Goal: Transaction & Acquisition: Purchase product/service

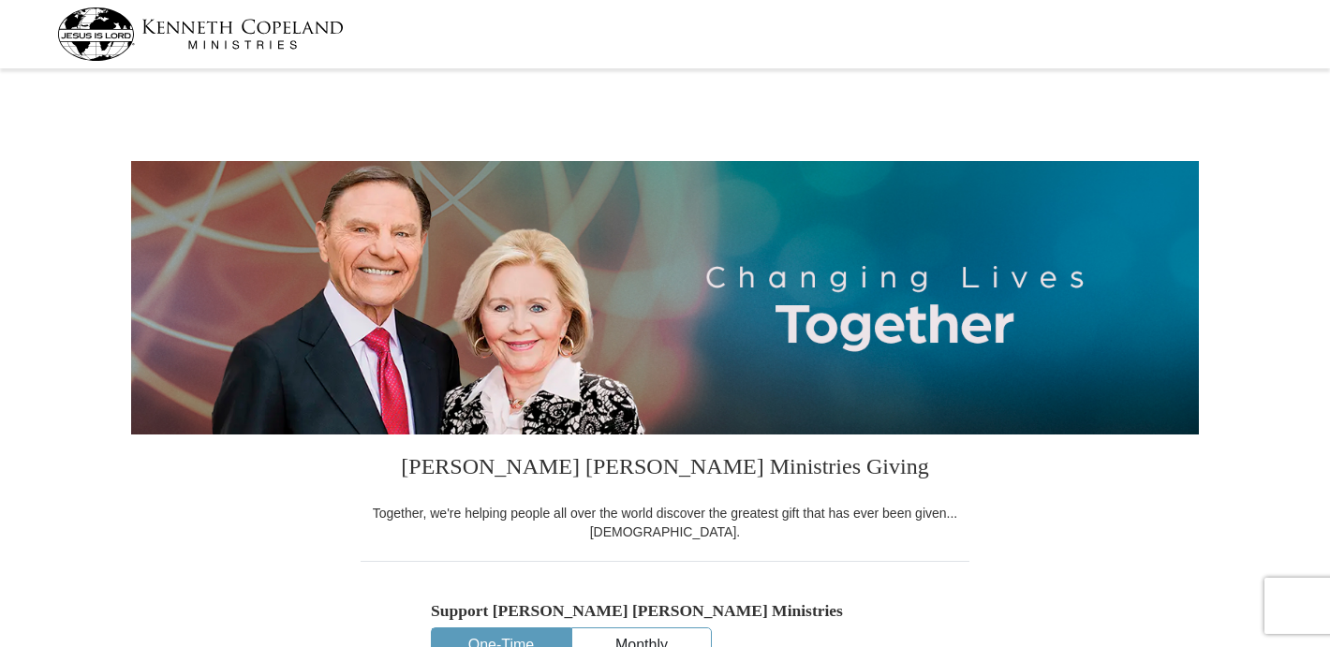
select select "MD"
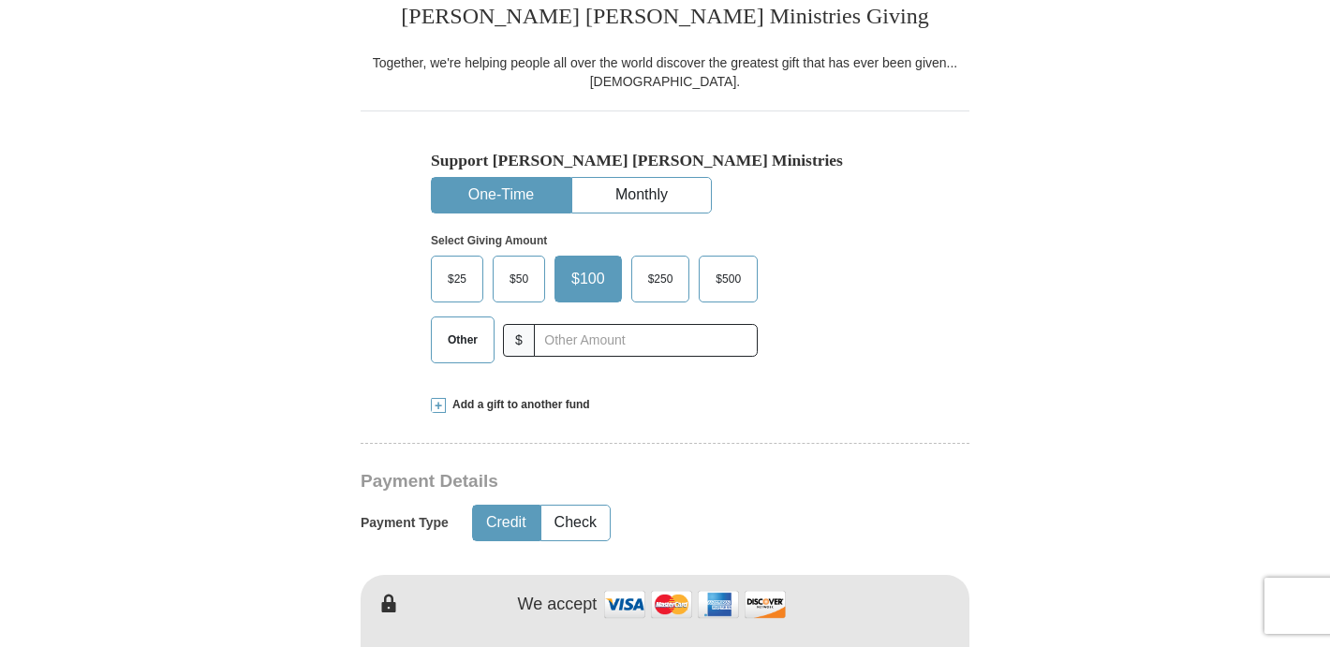
scroll to position [487, 0]
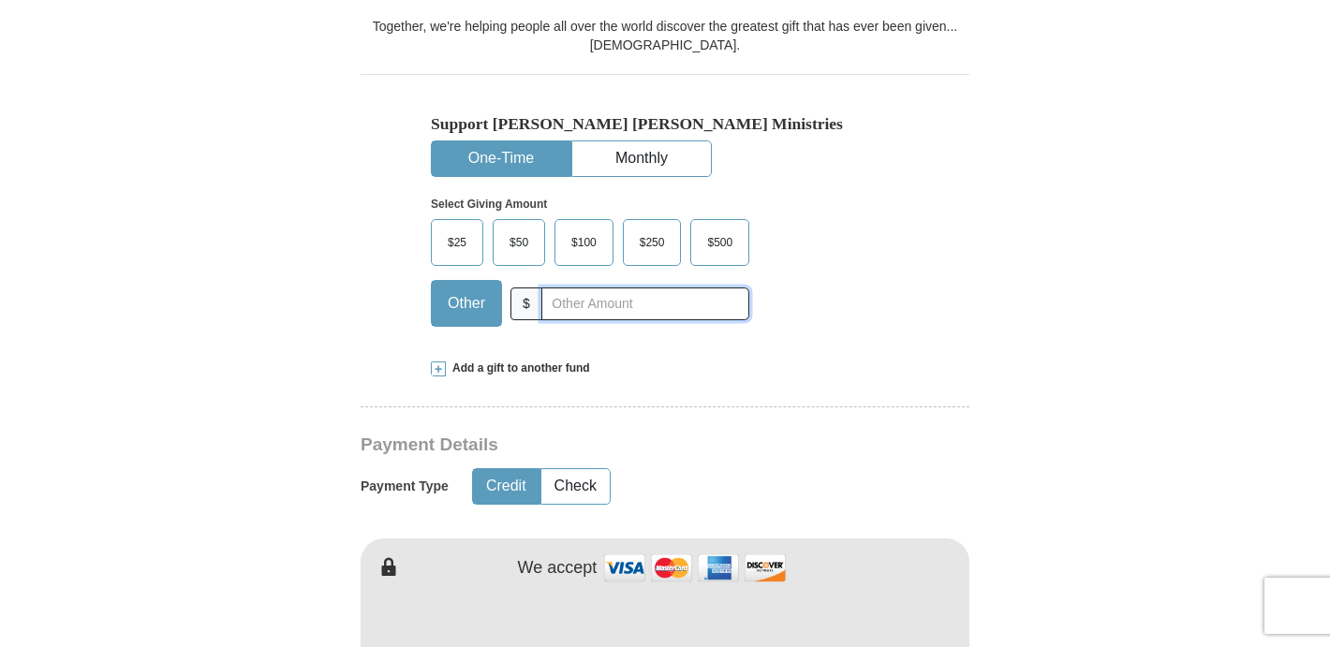
click at [588, 303] on input "text" at bounding box center [645, 304] width 208 height 33
type input "45.00"
click at [581, 479] on button "Check" at bounding box center [575, 486] width 68 height 35
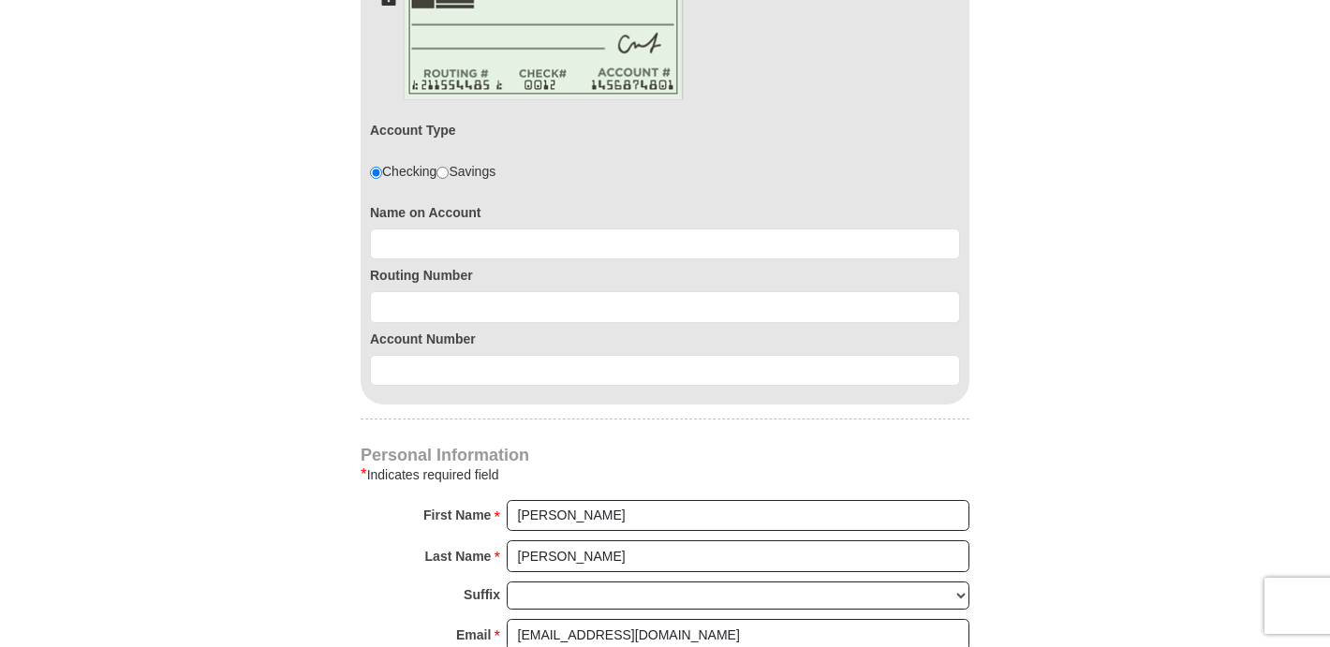
scroll to position [1086, 0]
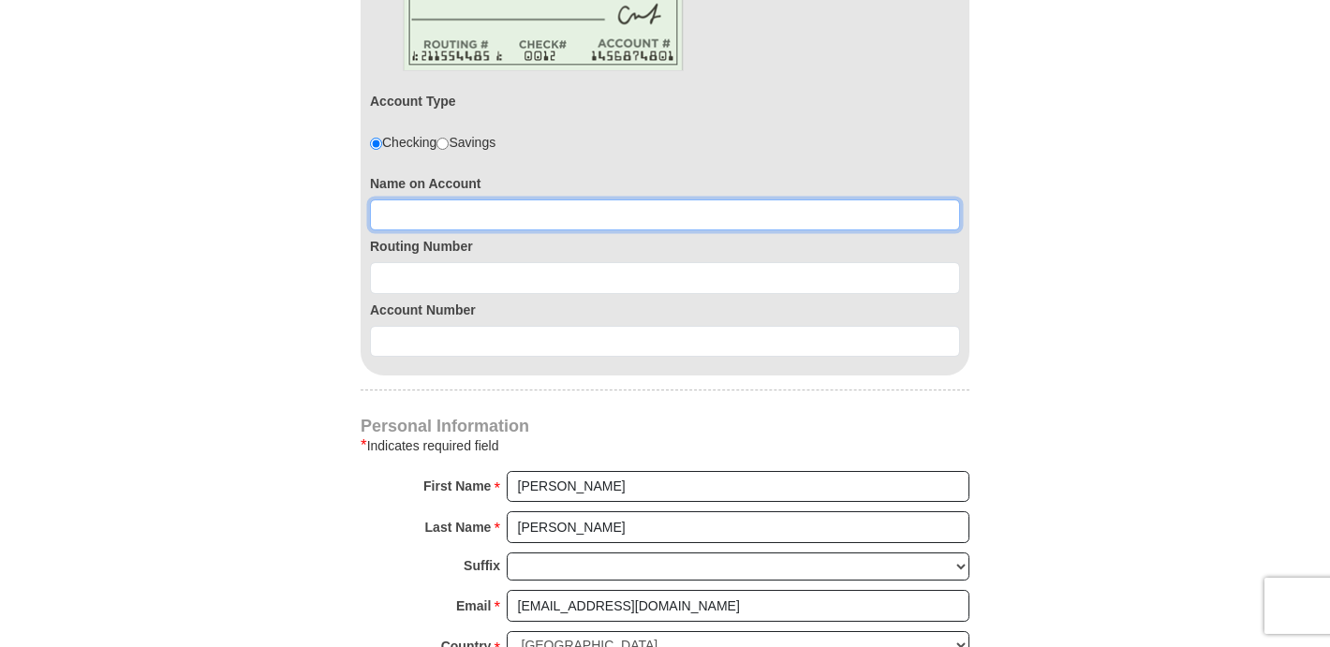
click at [388, 214] on input at bounding box center [665, 215] width 590 height 32
type input "[PERSON_NAME]"
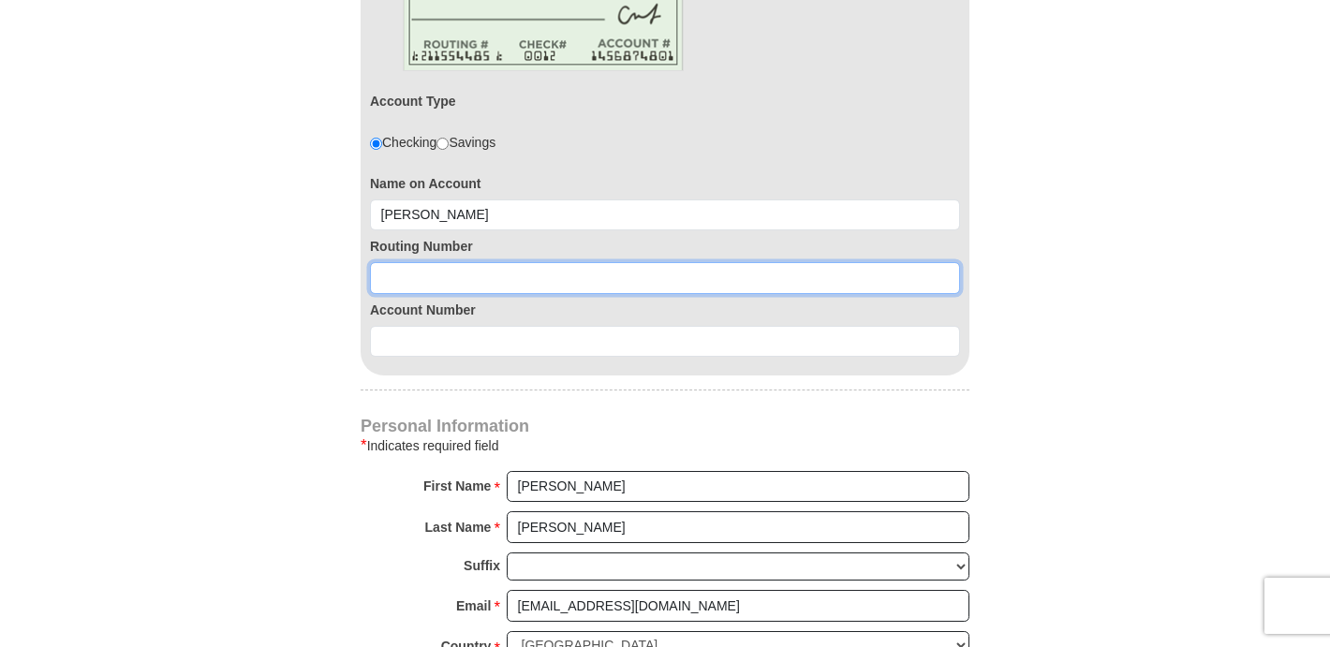
click at [441, 262] on input at bounding box center [665, 278] width 590 height 32
type input "052000113"
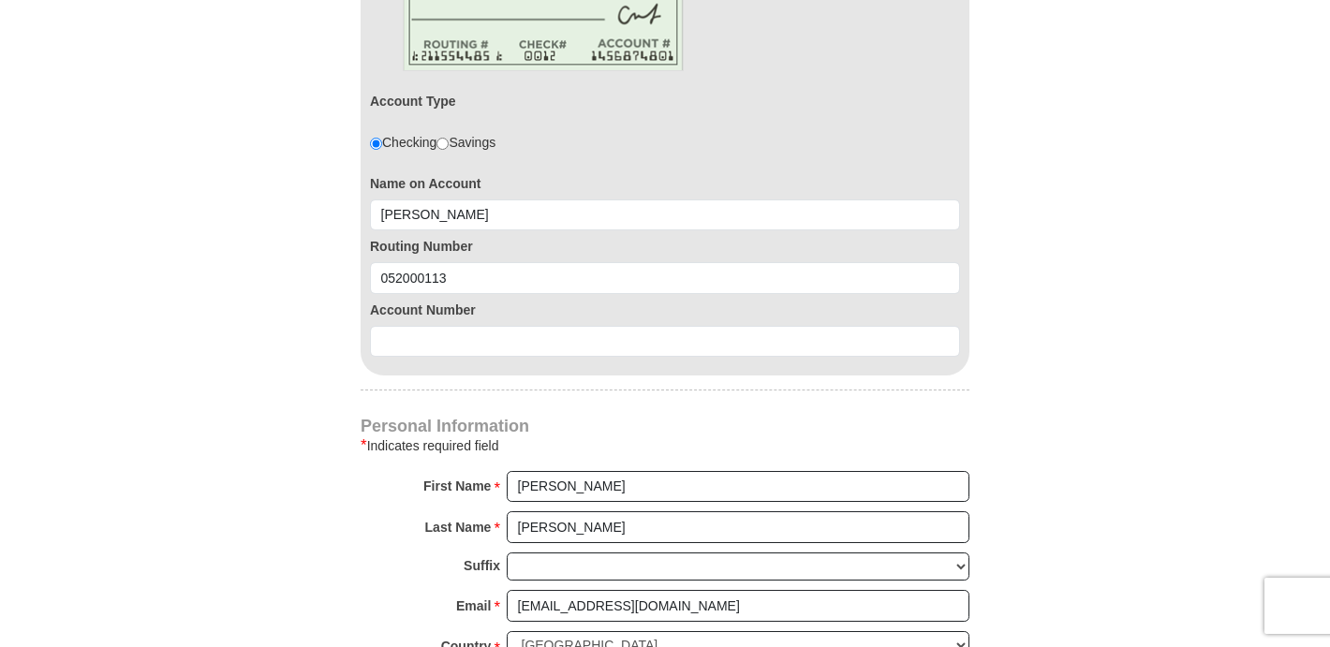
click at [520, 362] on div "Account Type Checking Savings Name on Account [PERSON_NAME] Routing Number [US_…" at bounding box center [665, 177] width 609 height 400
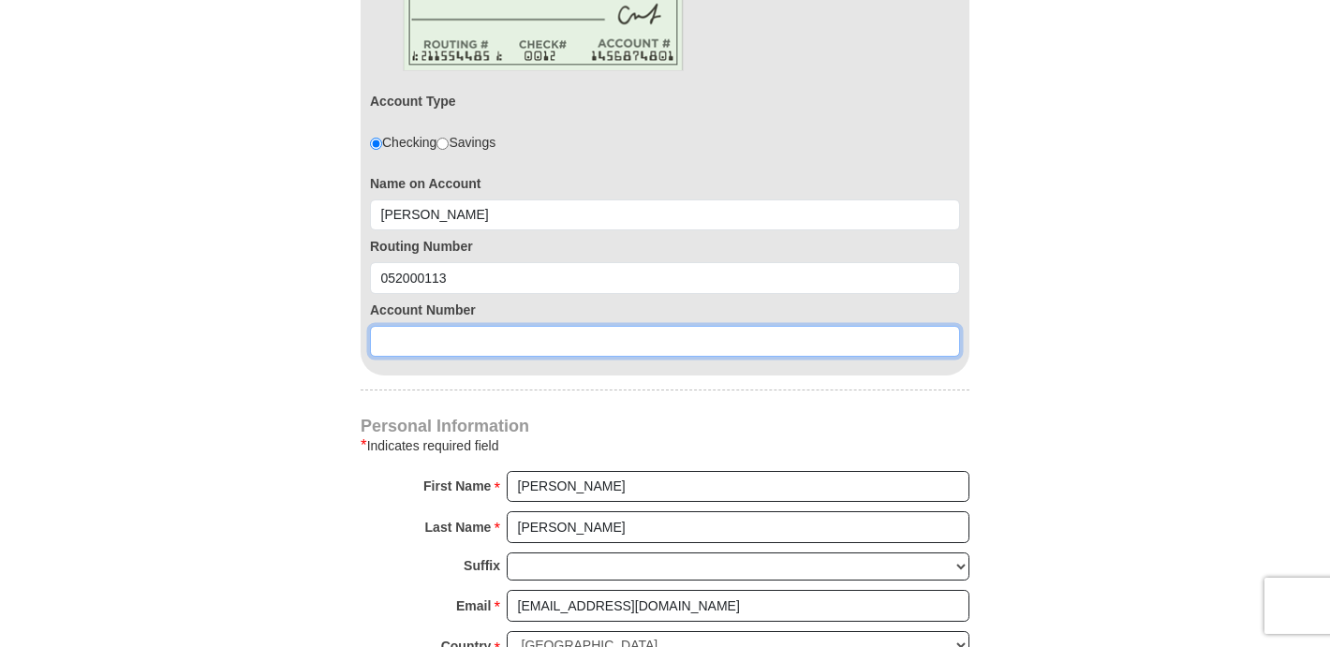
click at [482, 352] on input at bounding box center [665, 342] width 590 height 32
type input "16555887"
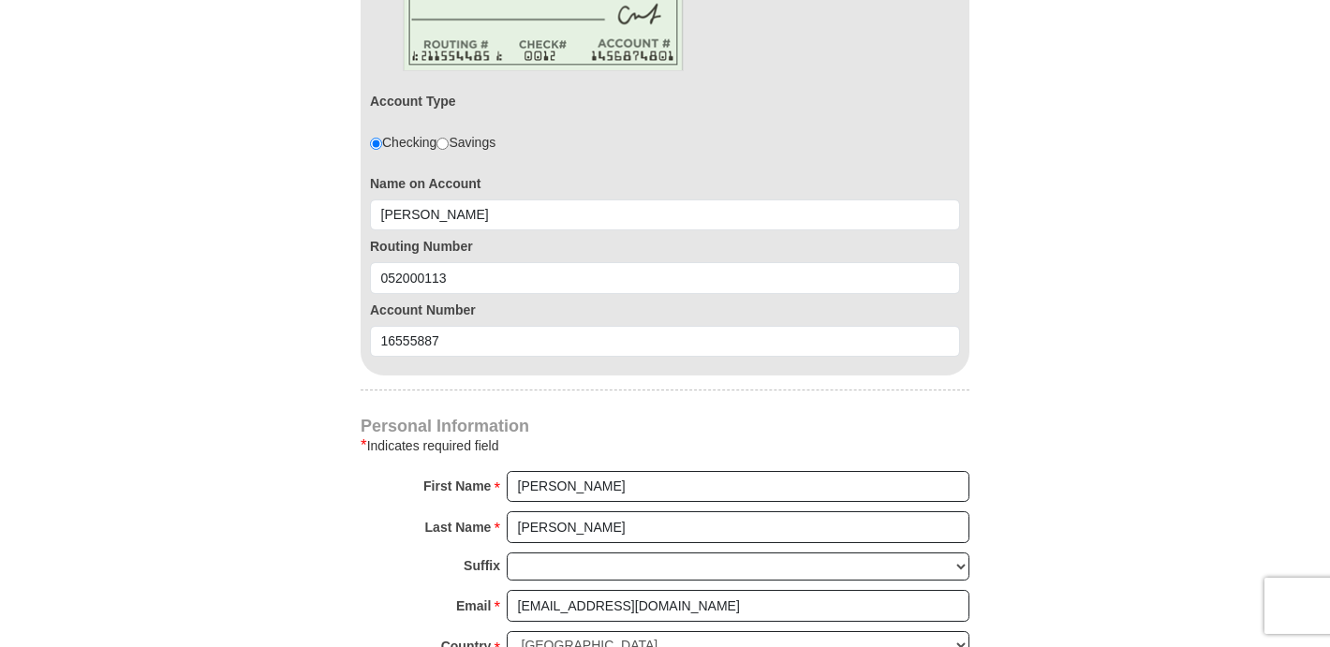
click at [1189, 335] on form "[PERSON_NAME] [PERSON_NAME] Ministries Giving Together, we're helping people al…" at bounding box center [665, 121] width 1068 height 2266
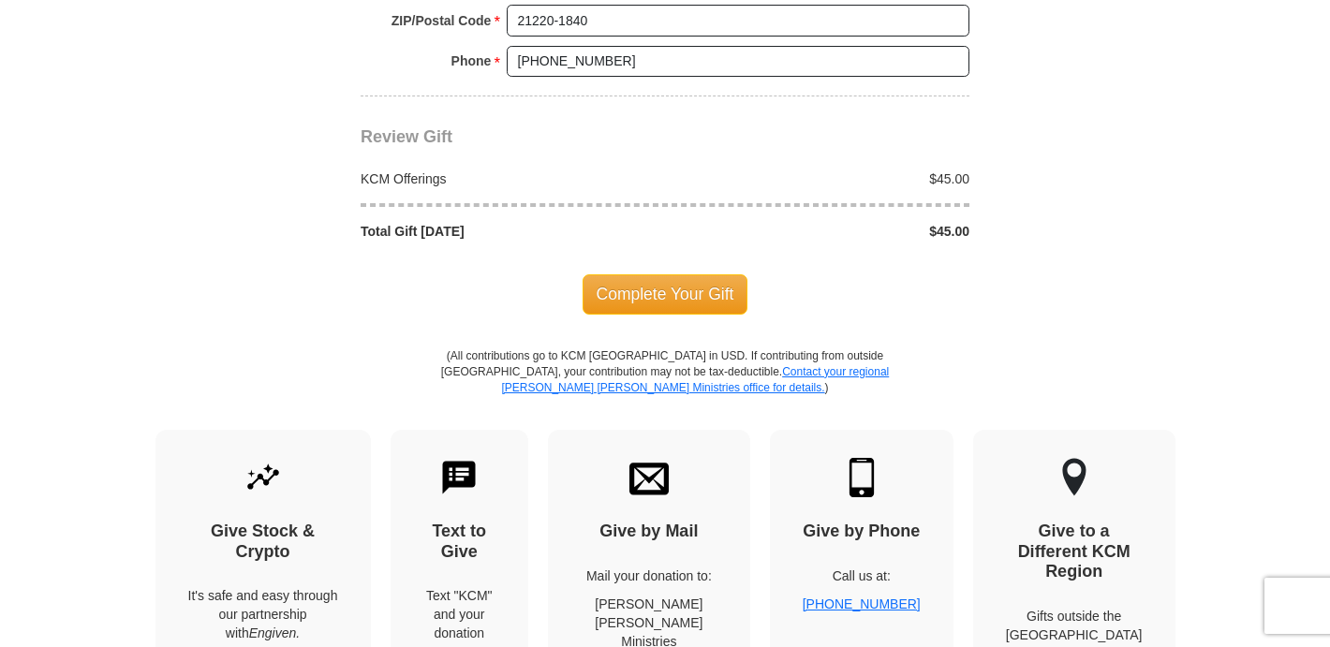
scroll to position [1948, 0]
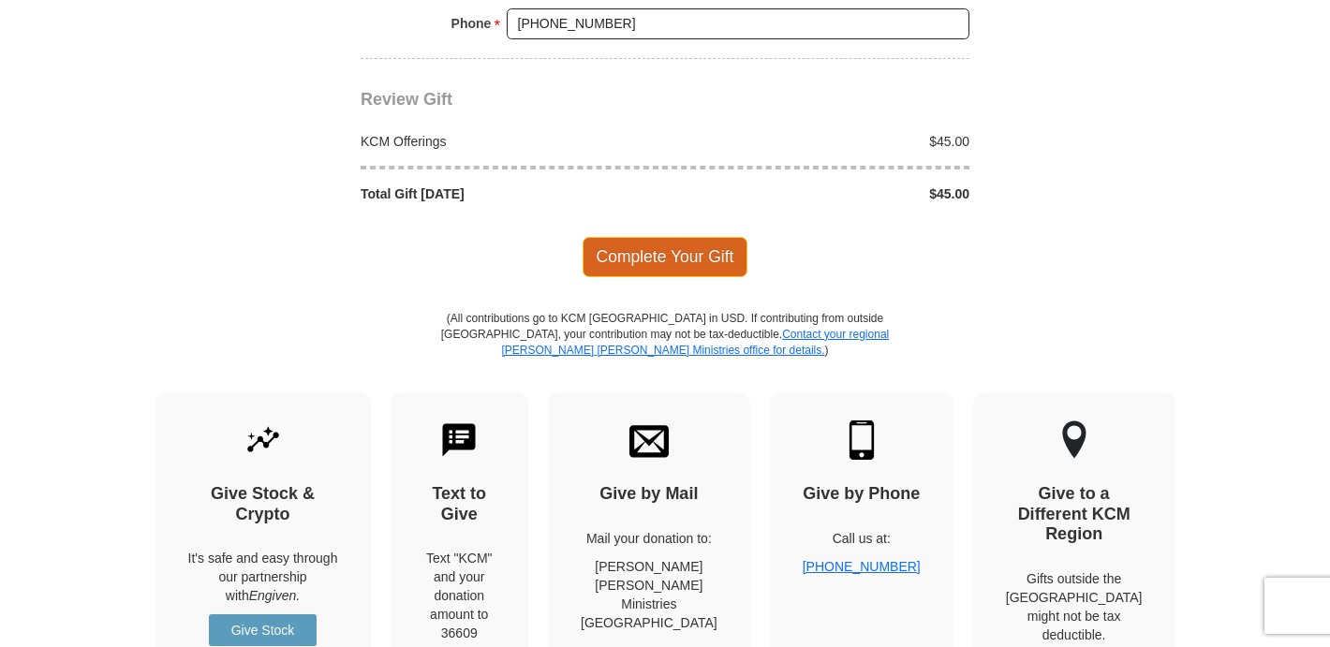
click at [683, 265] on span "Complete Your Gift" at bounding box center [666, 256] width 166 height 39
